Goal: Task Accomplishment & Management: Complete application form

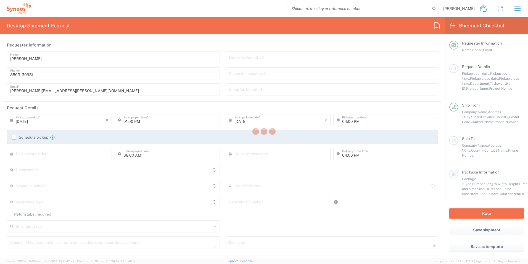
type input "[US_STATE]"
type input "[GEOGRAPHIC_DATA]"
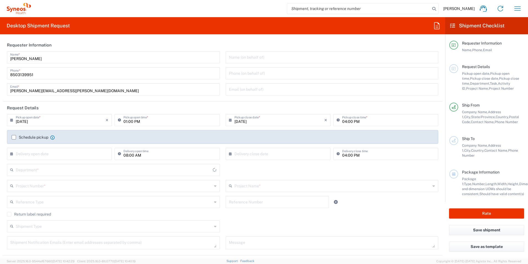
type input "3216"
type input "[PERSON_NAME] Rsrch Grp ([GEOGRAPHIC_DATA]) In"
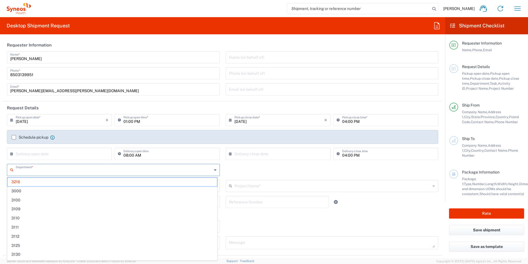
click at [62, 164] on input "text" at bounding box center [114, 169] width 196 height 10
type input "3190"
click at [32, 181] on span "3190" at bounding box center [112, 181] width 210 height 9
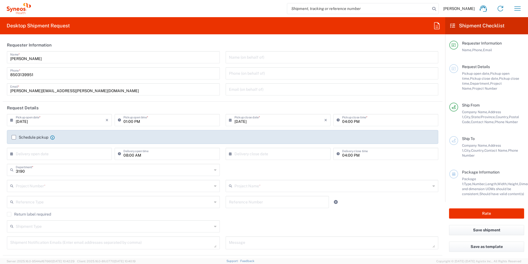
click at [72, 185] on input "text" at bounding box center [114, 185] width 196 height 10
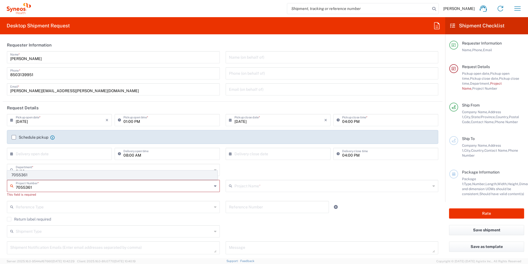
type input "7055361"
click at [46, 174] on span "7055361" at bounding box center [112, 174] width 210 height 9
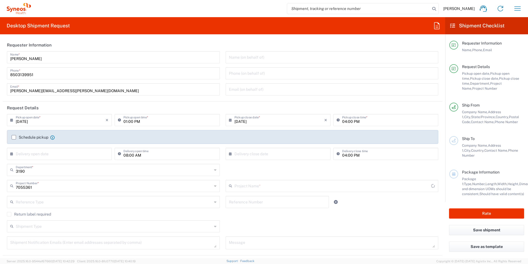
type input "802-ALN-003"
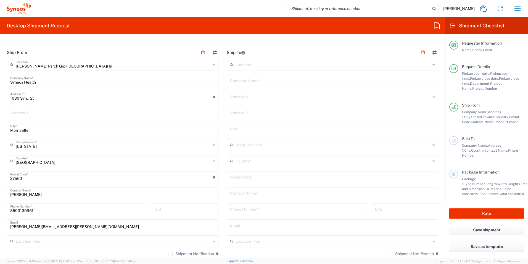
scroll to position [221, 0]
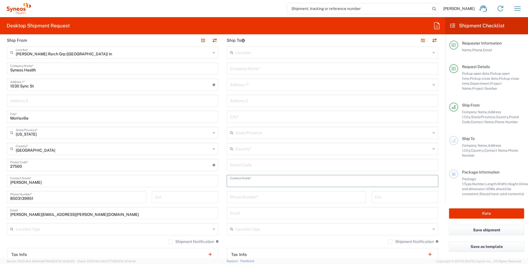
click at [273, 180] on input "text" at bounding box center [332, 180] width 205 height 10
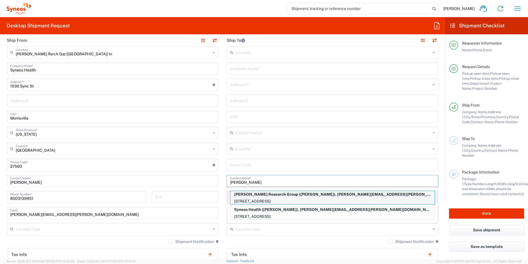
type input "[PERSON_NAME]"
click at [293, 196] on p "[PERSON_NAME] Research Group ([PERSON_NAME]), [PERSON_NAME][EMAIL_ADDRESS][PERS…" at bounding box center [332, 194] width 204 height 7
type input "[PERSON_NAME] Research Group"
type input "12 Weathervane way"
type input "WARWICK"
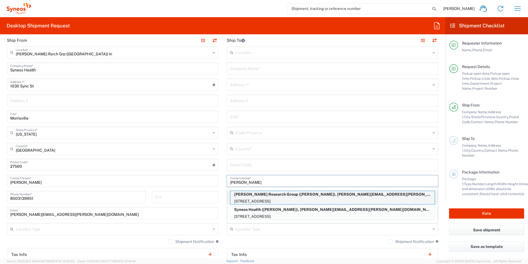
type input "[GEOGRAPHIC_DATA]"
type input "10990"
type input "[PERSON_NAME]"
type input "8452164746"
type input "[PERSON_NAME][EMAIL_ADDRESS][PERSON_NAME][DOMAIN_NAME]"
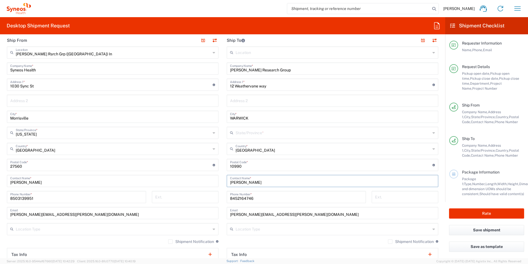
type input "[US_STATE]"
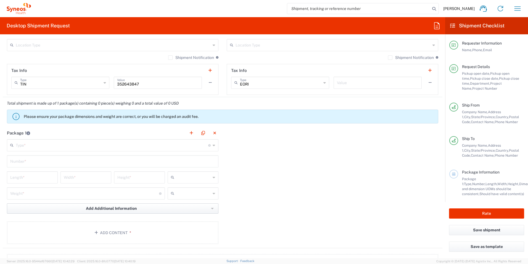
scroll to position [414, 0]
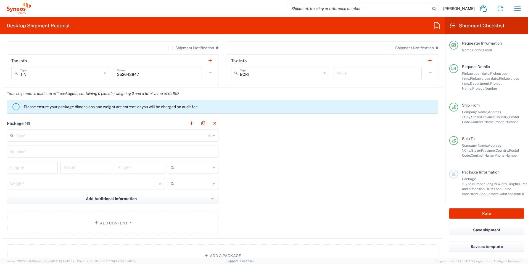
click at [35, 137] on input "text" at bounding box center [112, 135] width 193 height 10
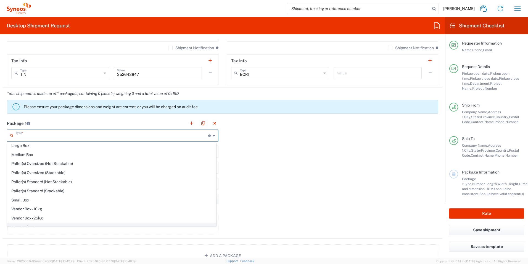
scroll to position [17, 0]
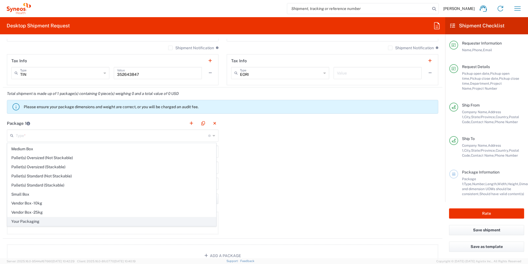
click at [38, 223] on span "Your Packaging" at bounding box center [111, 221] width 209 height 9
type input "Your Packaging"
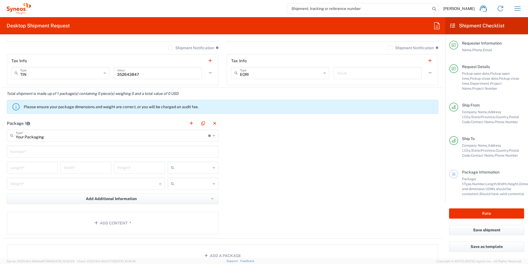
click at [43, 153] on input "text" at bounding box center [112, 151] width 205 height 10
type input "1"
click at [28, 164] on input "number" at bounding box center [32, 167] width 44 height 10
type input "12"
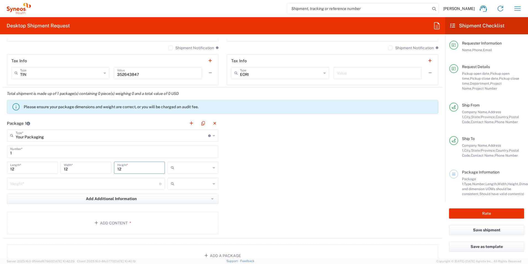
type input "12"
type input "in"
type input "5"
type input "lbs"
click at [108, 216] on button "Add Content *" at bounding box center [113, 222] width 212 height 23
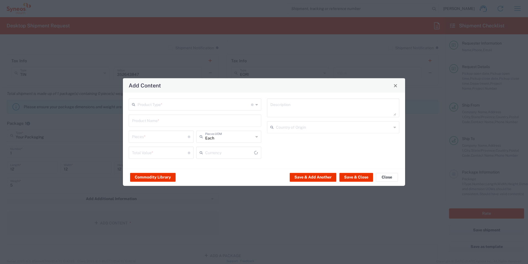
type input "US Dollar"
click at [178, 106] on input "text" at bounding box center [195, 104] width 114 height 10
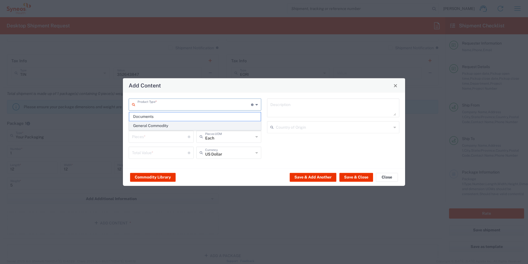
click at [177, 125] on span "General Commodity" at bounding box center [194, 125] width 131 height 9
type input "General Commodity"
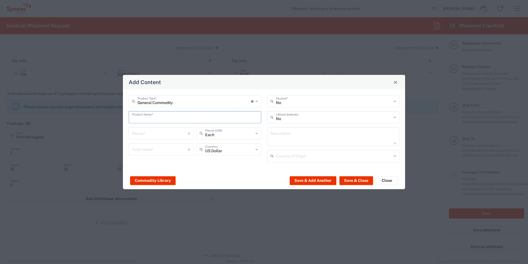
click at [179, 116] on input "text" at bounding box center [195, 117] width 126 height 10
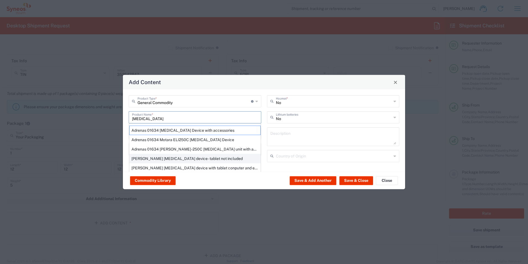
click at [213, 158] on div "[PERSON_NAME] [MEDICAL_DATA] device - tablet not included" at bounding box center [194, 158] width 131 height 9
type input "[PERSON_NAME] [MEDICAL_DATA] device - tablet not included"
type input "1"
type input "1947"
type textarea "[PERSON_NAME] [MEDICAL_DATA] device - tablet not included"
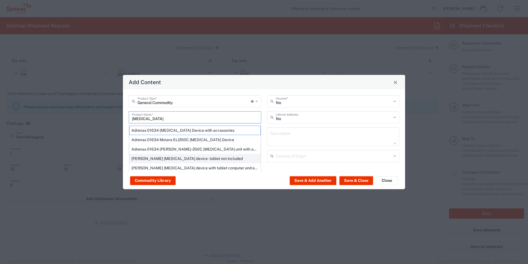
type input "[GEOGRAPHIC_DATA]"
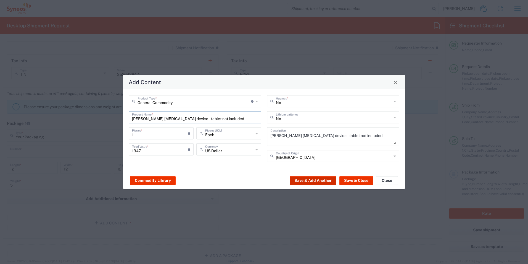
click at [328, 181] on button "Save & Add Another" at bounding box center [313, 180] width 47 height 9
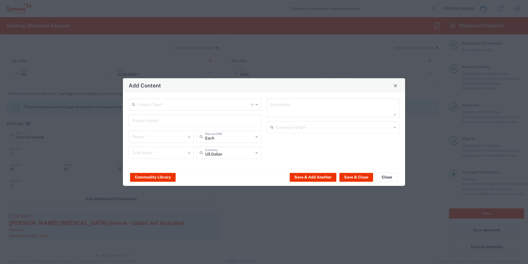
click at [201, 102] on input "text" at bounding box center [195, 104] width 114 height 10
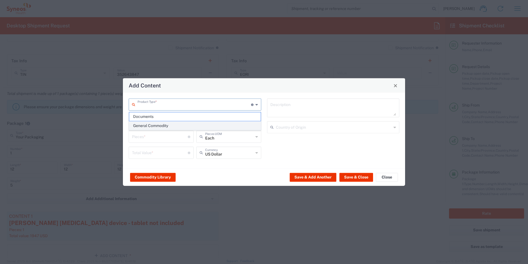
click at [191, 124] on span "General Commodity" at bounding box center [194, 125] width 131 height 9
type input "General Commodity"
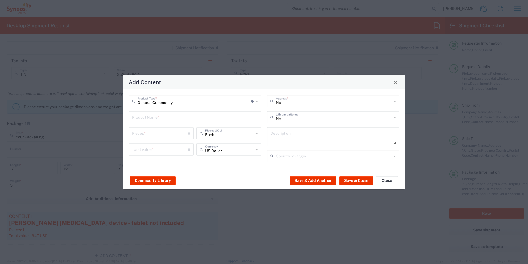
click at [191, 120] on input "text" at bounding box center [195, 117] width 126 height 10
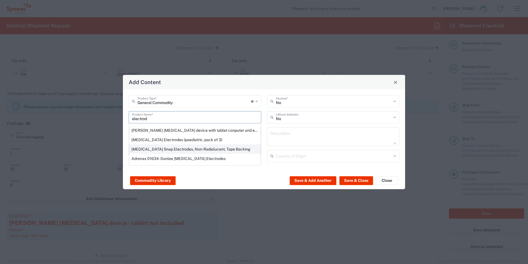
click at [192, 151] on div "[MEDICAL_DATA] Snap Electrodes, Non-Radiolucent, Tape Backing" at bounding box center [194, 148] width 131 height 9
type input "[MEDICAL_DATA] Snap Electrodes, Non-Radiolucent, Tape Backing"
type input "1"
type input "Pack"
type input "12.97"
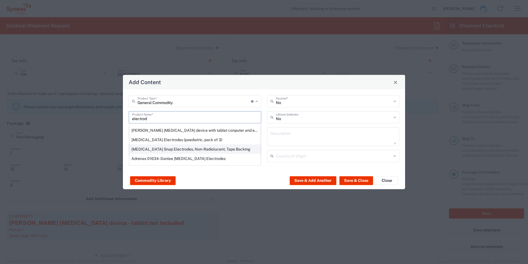
type textarea "[MEDICAL_DATA] Snap Electrodes, Non-Radiolucent, Tape Backing"
type input "[GEOGRAPHIC_DATA]"
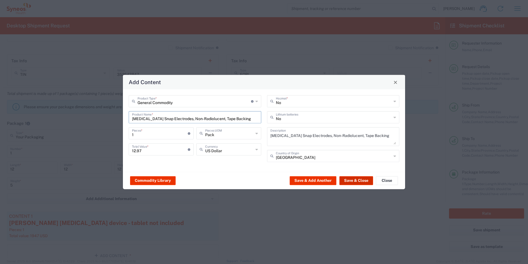
click at [349, 180] on button "Save & Close" at bounding box center [357, 180] width 34 height 9
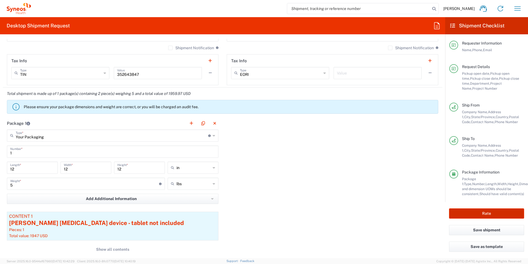
click at [481, 214] on button "Rate" at bounding box center [486, 213] width 75 height 10
type input "7055361"
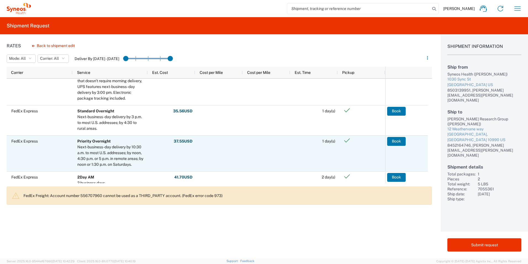
scroll to position [276, 0]
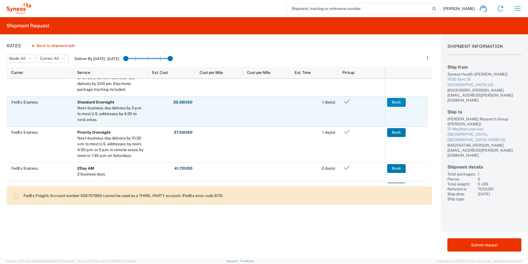
click at [397, 104] on button "Book" at bounding box center [396, 102] width 19 height 9
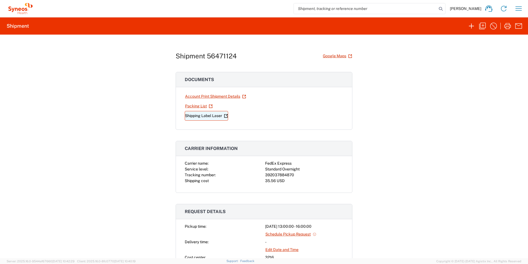
click at [194, 114] on link "Shipping Label Laser" at bounding box center [206, 116] width 43 height 10
click at [474, 26] on icon "button" at bounding box center [471, 26] width 9 height 9
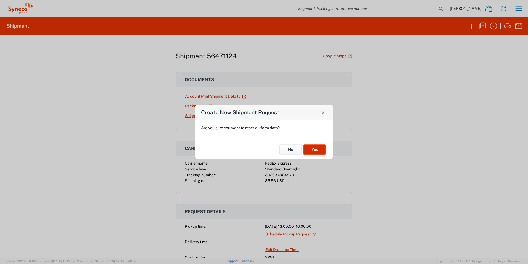
click at [309, 152] on button "Yes" at bounding box center [315, 149] width 22 height 10
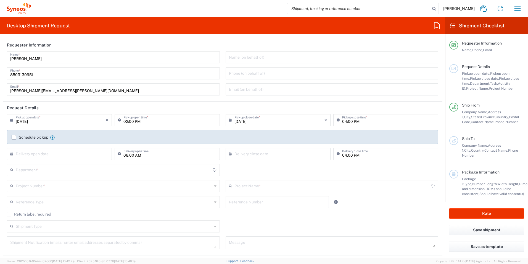
type input "[US_STATE]"
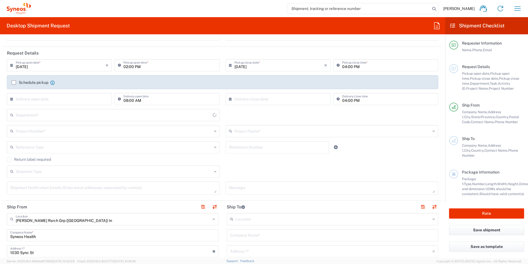
scroll to position [55, 0]
type input "3216"
click at [59, 117] on input "text" at bounding box center [114, 114] width 196 height 10
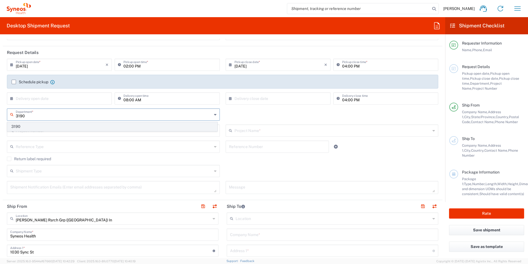
type input "3190"
click at [41, 123] on span "3190" at bounding box center [112, 126] width 210 height 9
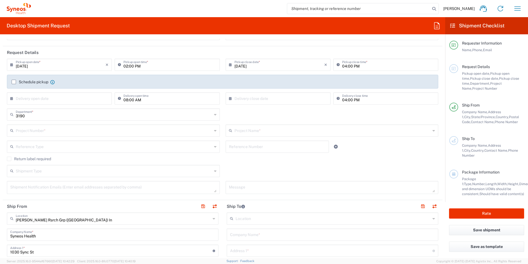
click at [51, 130] on input "text" at bounding box center [114, 130] width 196 height 10
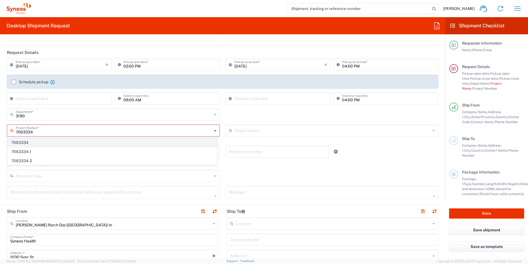
type input "7063334"
click at [40, 140] on span "7063334" at bounding box center [112, 142] width 210 height 9
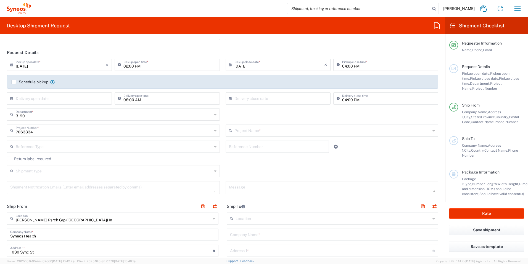
type input "Mineralys 7063334"
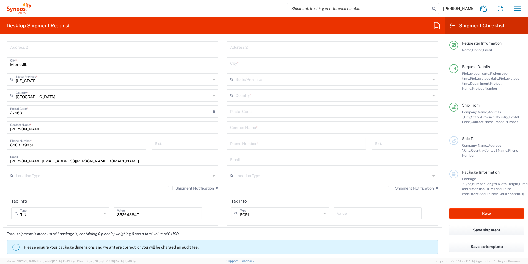
scroll to position [276, 0]
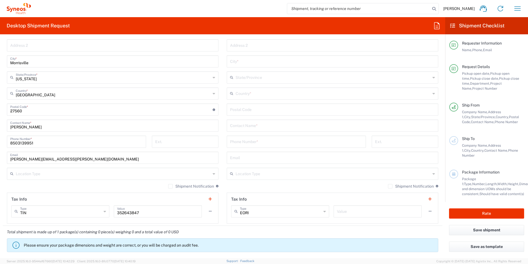
click at [273, 126] on input "text" at bounding box center [332, 125] width 205 height 10
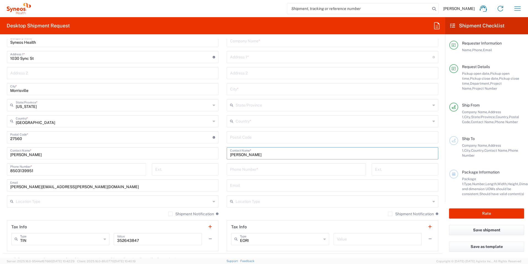
type input "[PERSON_NAME]"
click at [433, 121] on icon at bounding box center [434, 121] width 2 height 9
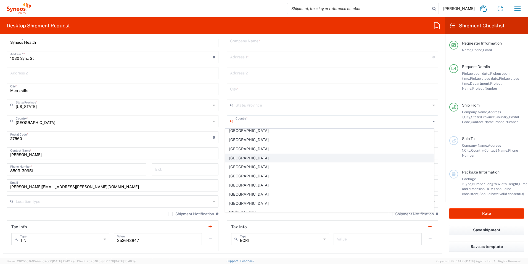
scroll to position [2118, 0]
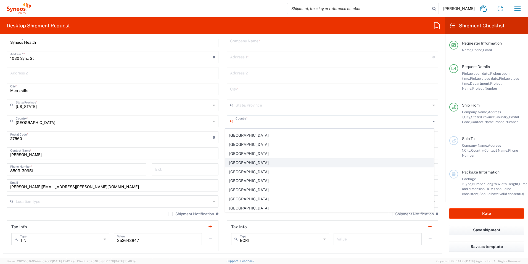
click at [331, 164] on span "[GEOGRAPHIC_DATA]" at bounding box center [329, 162] width 209 height 9
type input "[GEOGRAPHIC_DATA]"
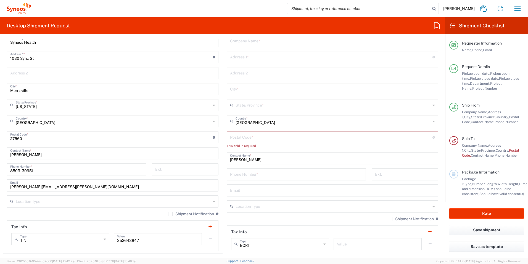
click at [283, 135] on input "undefined" at bounding box center [331, 137] width 202 height 10
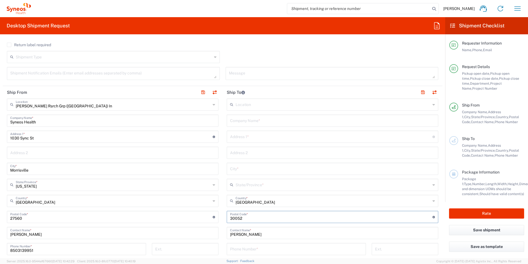
scroll to position [166, 0]
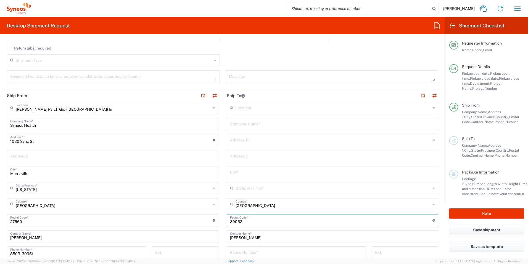
type input "30052"
click at [283, 120] on input "text" at bounding box center [332, 124] width 205 height 10
type input "[PERSON_NAME] Research Group"
click at [277, 142] on input "text" at bounding box center [331, 140] width 202 height 10
type input "[STREET_ADDRESS][PERSON_NAME]"
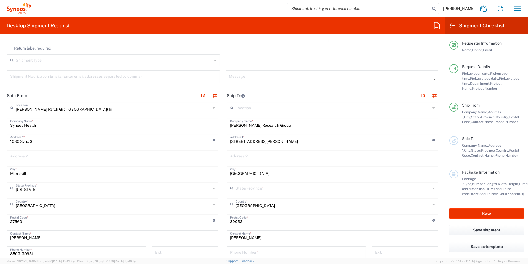
type input "[GEOGRAPHIC_DATA]"
click at [433, 189] on icon at bounding box center [434, 187] width 2 height 9
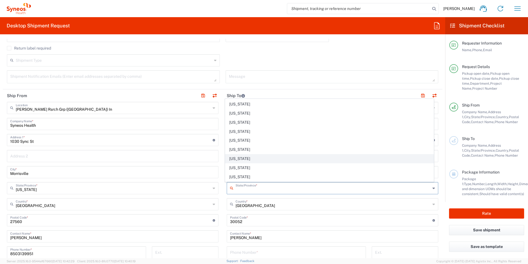
scroll to position [83, 0]
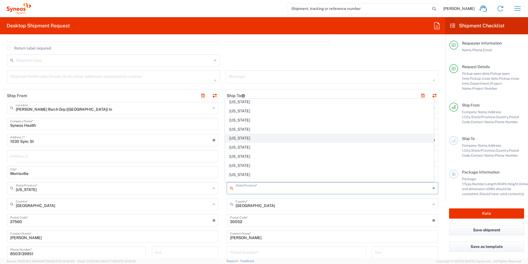
click at [281, 137] on span "[US_STATE]" at bounding box center [329, 138] width 209 height 9
type input "[US_STATE]"
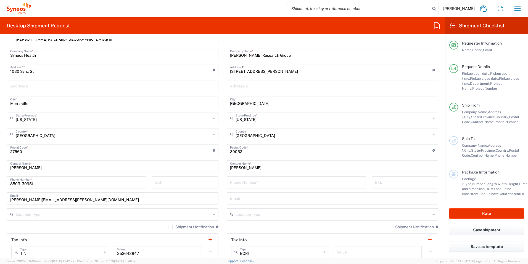
scroll to position [249, 0]
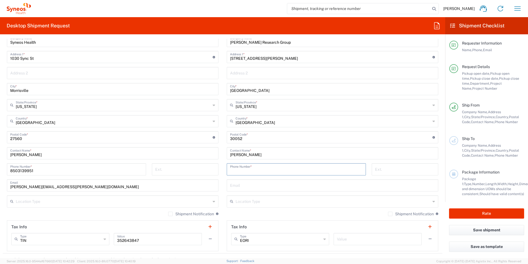
click at [272, 168] on input "tel" at bounding box center [296, 169] width 133 height 10
click at [238, 170] on input "tel" at bounding box center [296, 169] width 133 height 10
type input "7274391499"
click at [289, 187] on input "text" at bounding box center [332, 185] width 205 height 10
click at [253, 183] on input "text" at bounding box center [332, 185] width 205 height 10
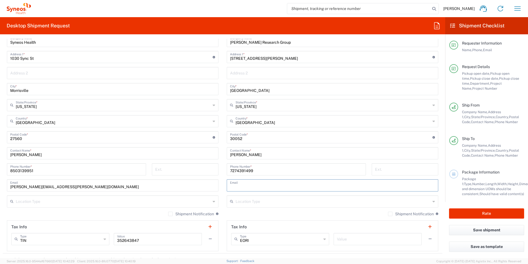
paste input "[PERSON_NAME][EMAIL_ADDRESS][PERSON_NAME][DOMAIN_NAME]>;"
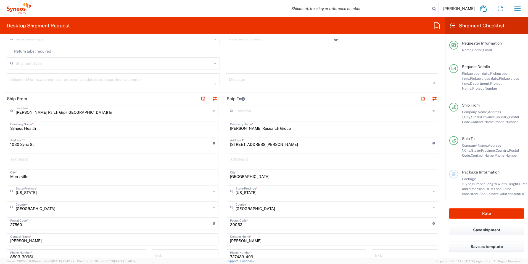
scroll to position [138, 0]
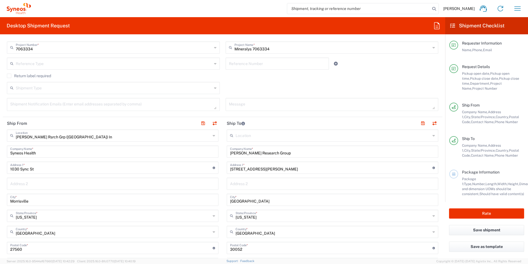
type input "[PERSON_NAME][EMAIL_ADDRESS][PERSON_NAME][DOMAIN_NAME]"
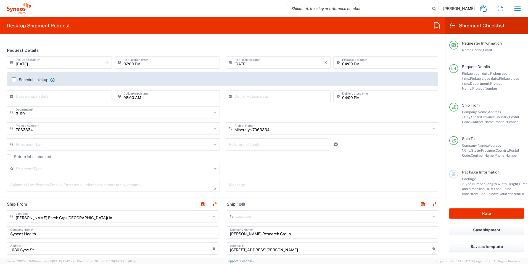
scroll to position [55, 0]
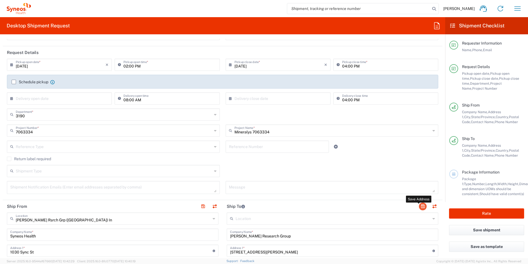
click at [419, 205] on button "button" at bounding box center [423, 206] width 8 height 8
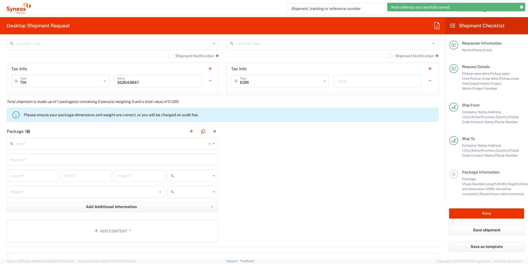
scroll to position [414, 0]
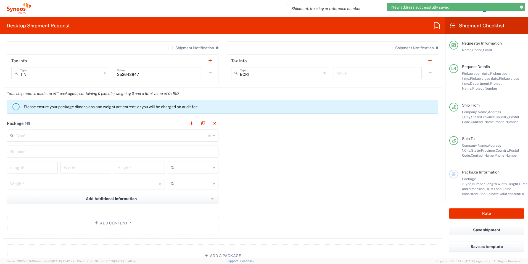
click at [67, 134] on input "text" at bounding box center [112, 135] width 193 height 10
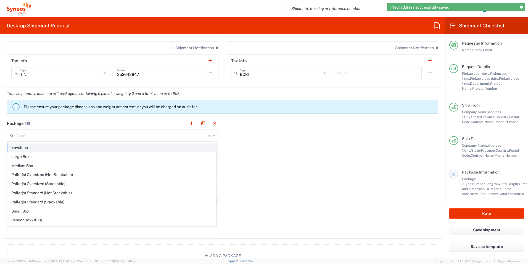
click at [39, 149] on span "Envelope" at bounding box center [111, 147] width 209 height 9
type input "Envelope"
type input "1"
type input "9.5"
type input "12.5"
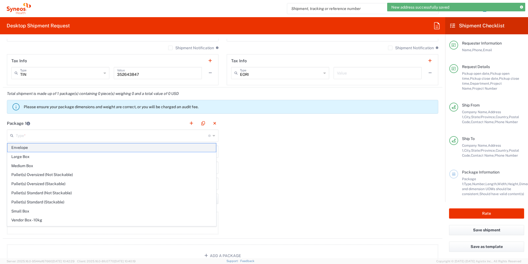
type input "0.25"
type input "in"
type input "0.45"
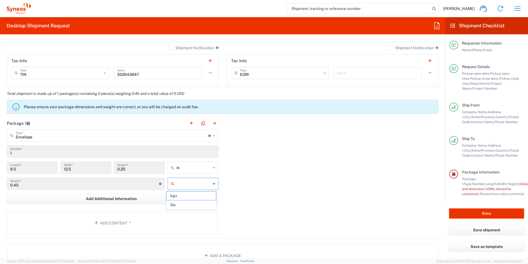
click at [197, 184] on input "text" at bounding box center [194, 183] width 34 height 9
click at [190, 204] on span "lbs" at bounding box center [191, 204] width 49 height 9
type input "lbs"
click at [203, 168] on input "text" at bounding box center [194, 167] width 34 height 9
click at [193, 179] on span "in" at bounding box center [191, 179] width 49 height 9
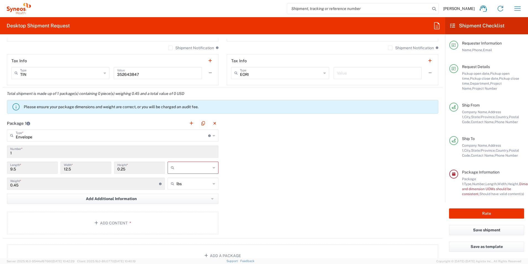
click at [198, 168] on input "text" at bounding box center [194, 167] width 34 height 9
click at [185, 196] on span "in" at bounding box center [191, 197] width 49 height 9
type input "in"
click at [247, 185] on div "Package 1 Envelope Type * Material used to package goods Envelope Large Box Med…" at bounding box center [223, 177] width 440 height 121
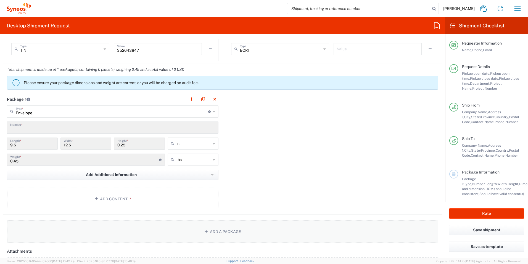
scroll to position [470, 0]
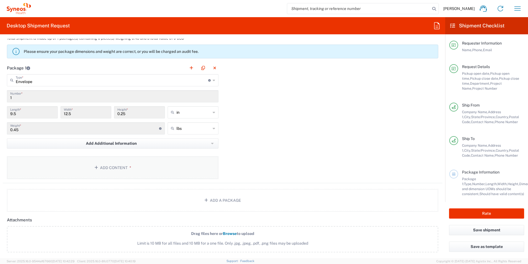
click at [104, 171] on button "Add Content *" at bounding box center [113, 167] width 212 height 23
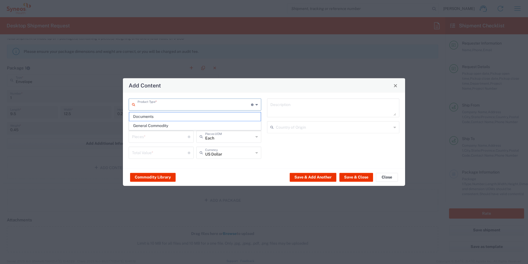
click at [165, 105] on input "text" at bounding box center [195, 104] width 114 height 10
click at [159, 125] on span "General Commodity" at bounding box center [194, 125] width 131 height 9
type input "General Commodity"
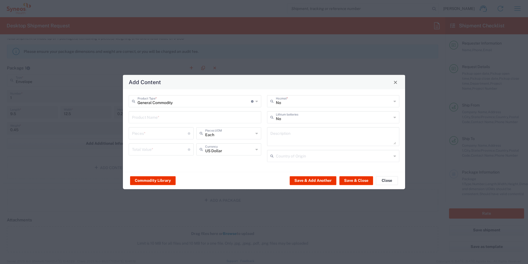
click at [159, 119] on input "text" at bounding box center [195, 117] width 126 height 10
type input "Nu Prep"
click at [158, 129] on input "number" at bounding box center [160, 133] width 56 height 10
type input "1"
click at [157, 154] on div "Total Value * Total value of all the pieces" at bounding box center [161, 149] width 65 height 12
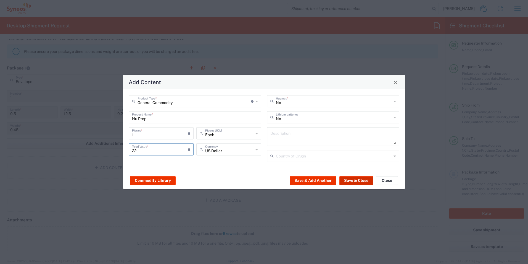
type input "22"
click at [364, 184] on button "Save & Close" at bounding box center [357, 180] width 34 height 9
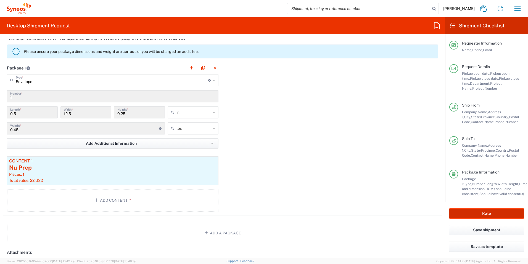
click at [477, 212] on button "Rate" at bounding box center [486, 213] width 75 height 10
type input "7063334"
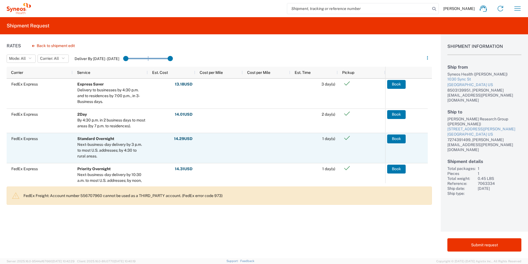
click at [400, 140] on button "Book" at bounding box center [396, 138] width 19 height 9
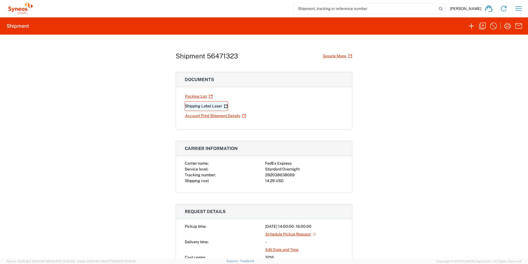
click at [207, 106] on link "Shipping Label Laser" at bounding box center [206, 106] width 43 height 10
